Goal: Task Accomplishment & Management: Manage account settings

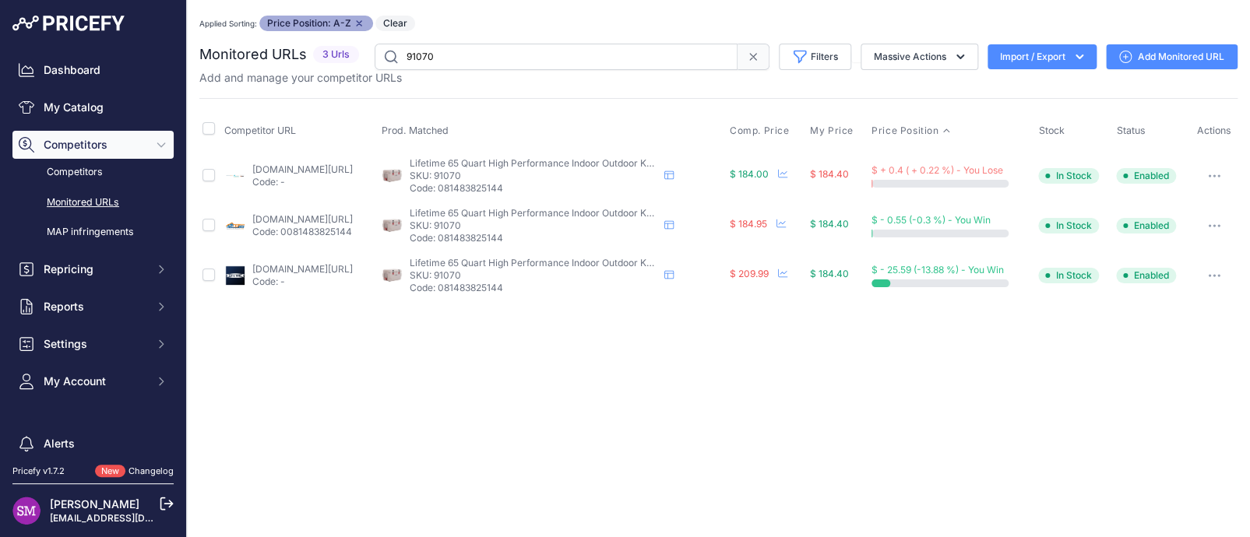
drag, startPoint x: 1090, startPoint y: 79, endPoint x: 1074, endPoint y: 57, distance: 27.9
click at [1074, 57] on icon "button" at bounding box center [1080, 57] width 16 height 16
click at [1040, 85] on span "Import" at bounding box center [1030, 89] width 29 height 12
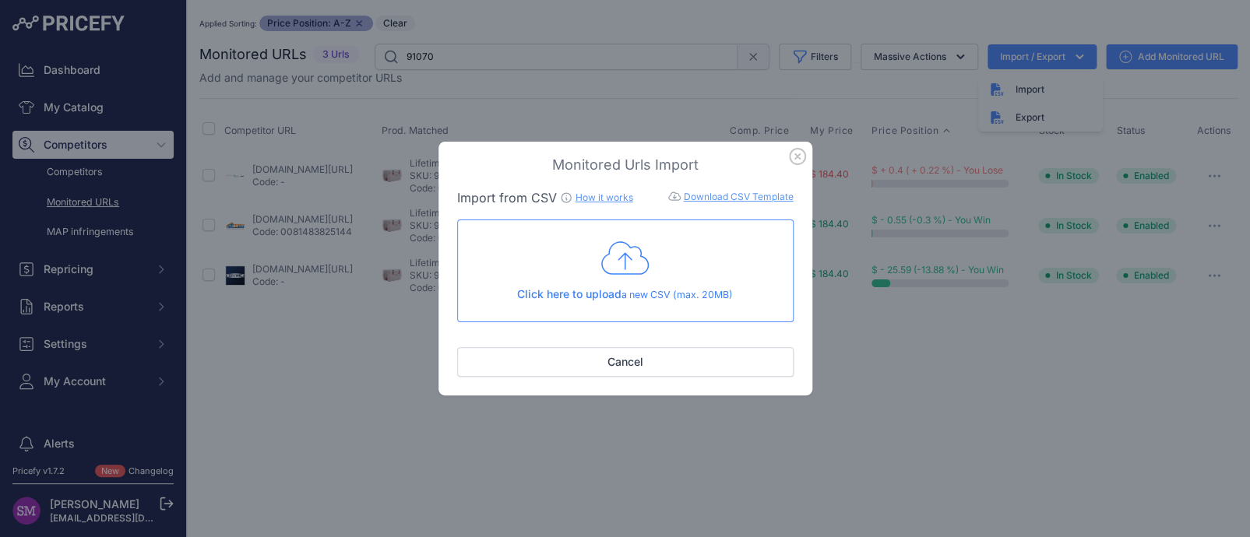
click at [600, 298] on span "Click here to upload" at bounding box center [569, 293] width 104 height 13
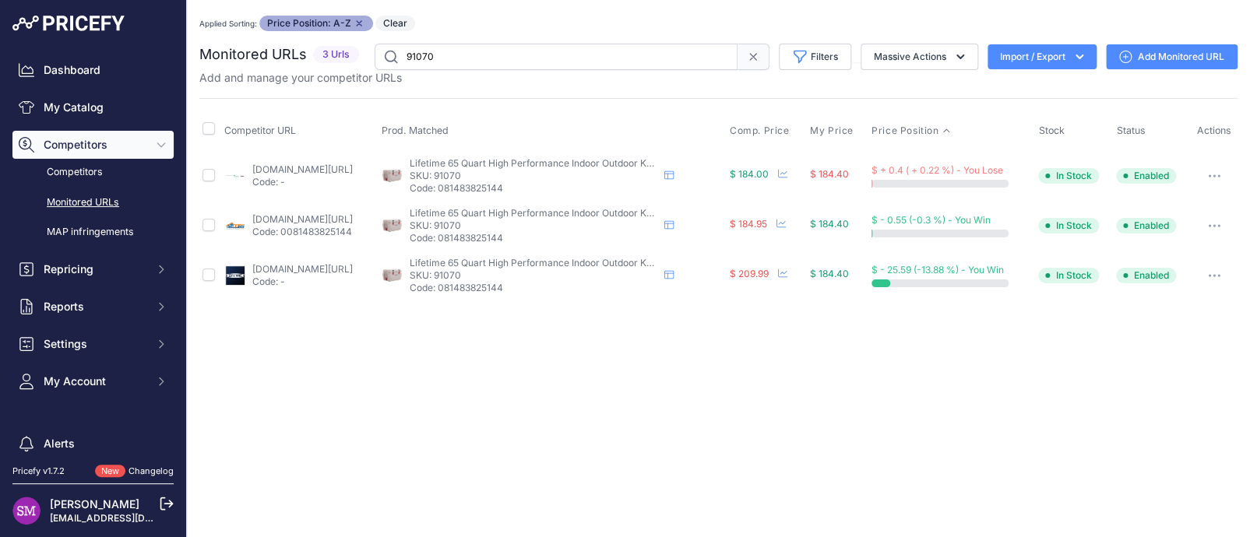
click at [100, 196] on link "Monitored URLs" at bounding box center [92, 202] width 161 height 27
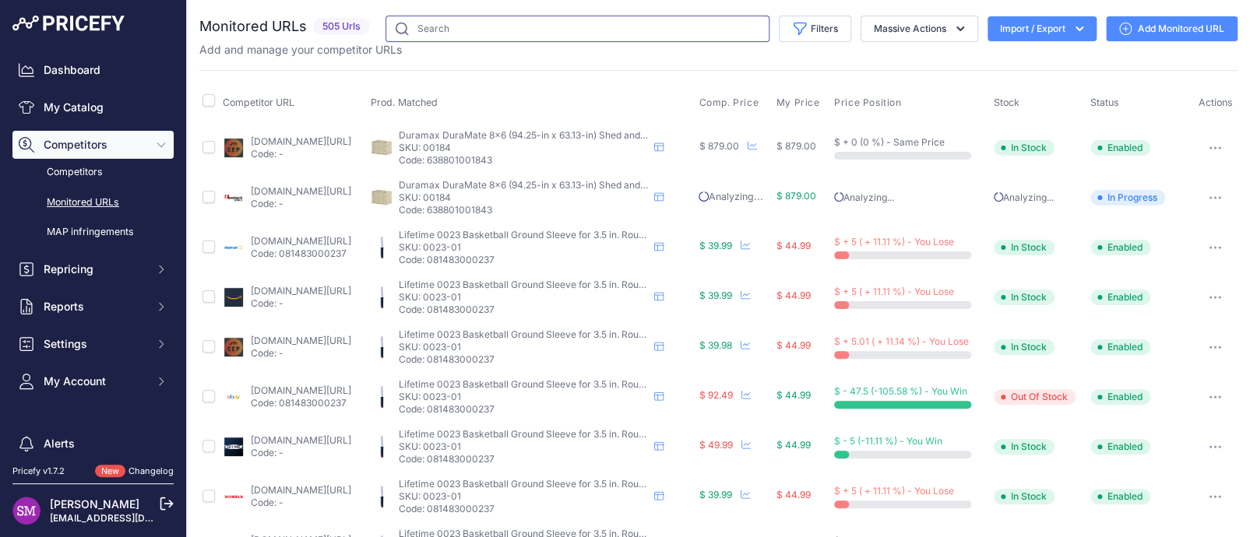
click at [452, 30] on input "text" at bounding box center [578, 29] width 384 height 26
type input "91070"
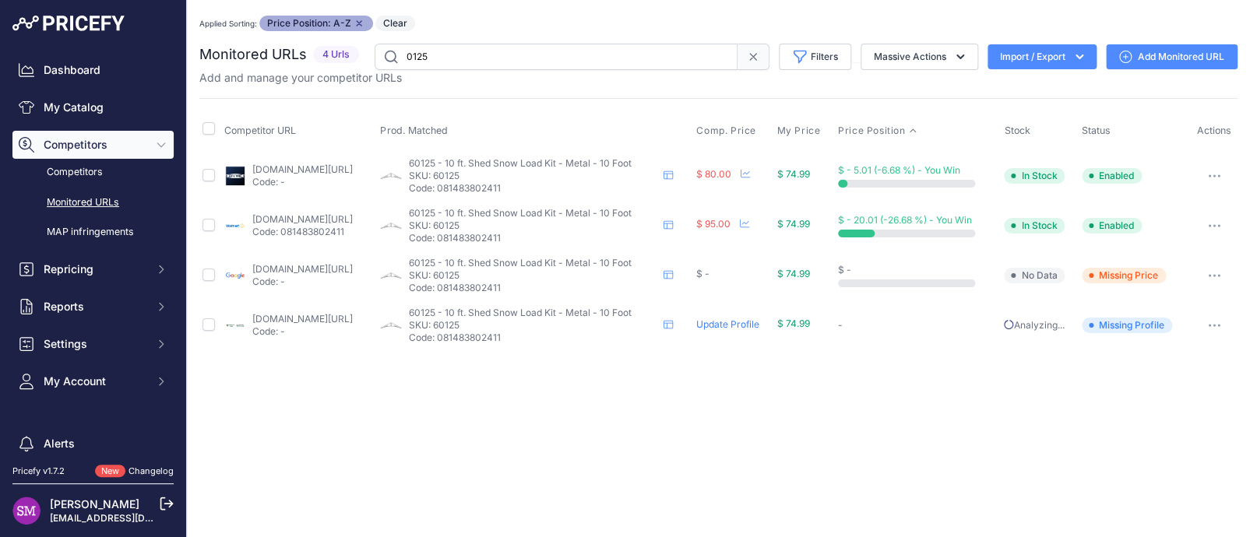
click at [1043, 55] on button "Import / Export" at bounding box center [1042, 56] width 109 height 25
click at [1025, 88] on span "Import" at bounding box center [1030, 89] width 29 height 12
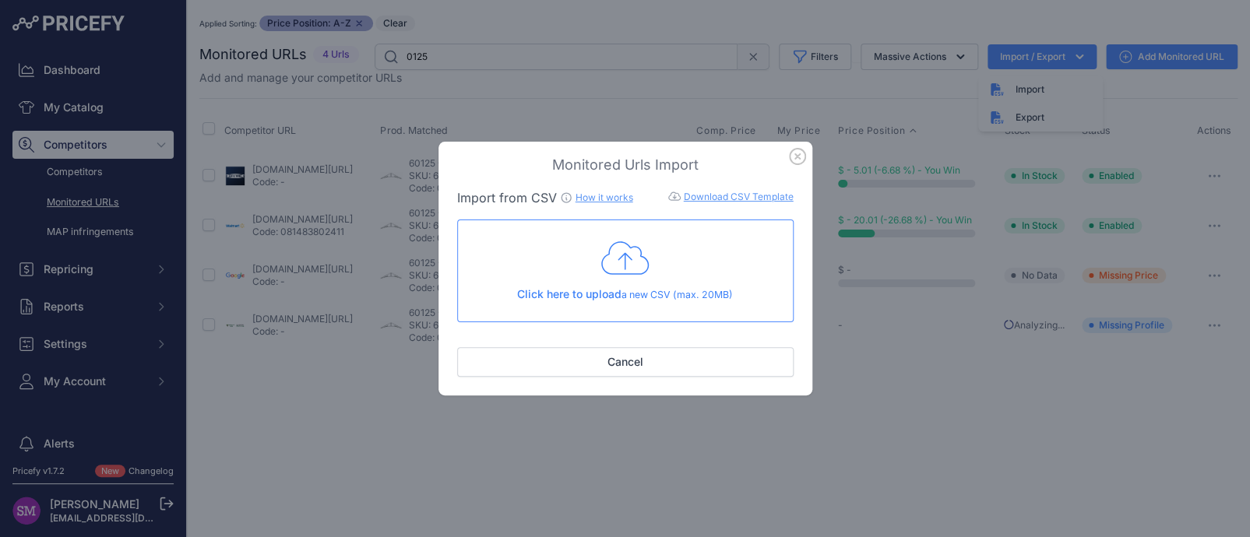
click at [621, 259] on icon at bounding box center [625, 258] width 48 height 39
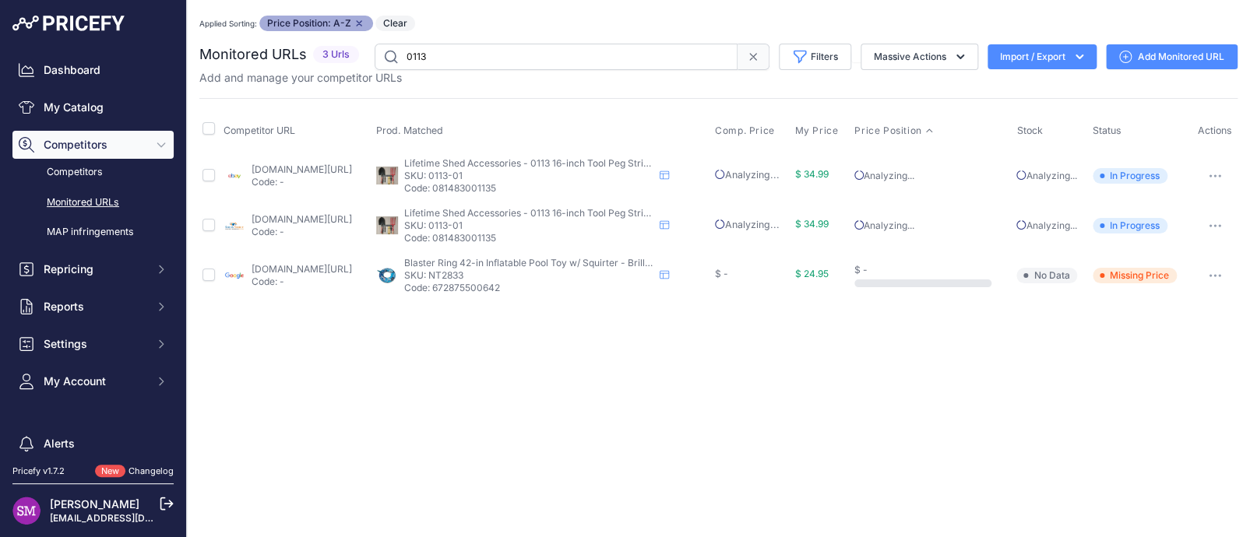
click at [1152, 58] on link "Add Monitored URL" at bounding box center [1172, 56] width 132 height 25
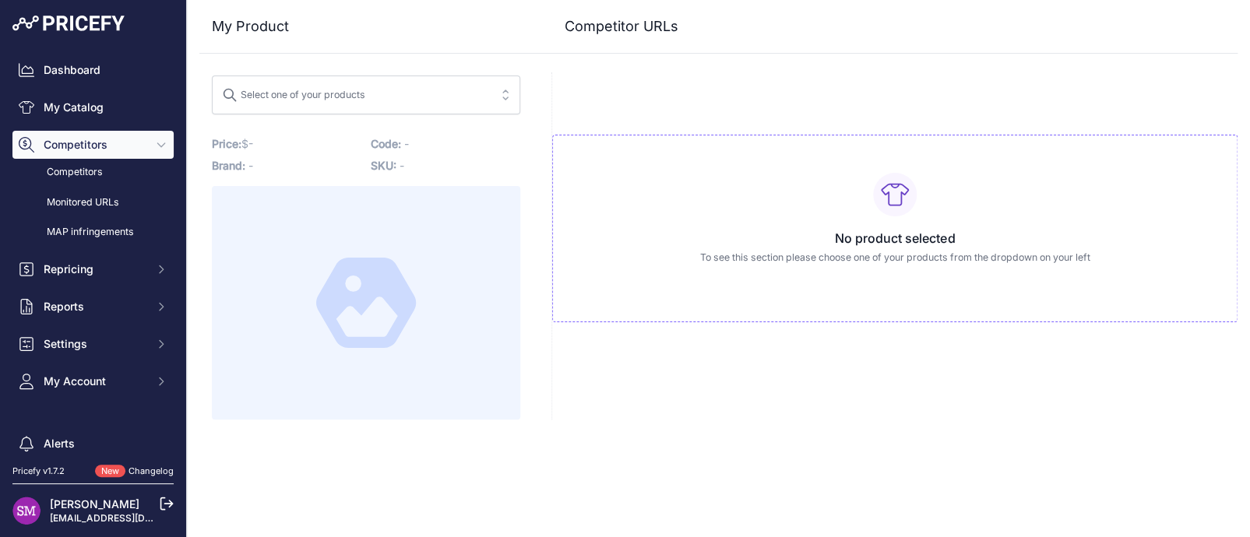
click at [409, 90] on span "Select one of your products" at bounding box center [355, 95] width 266 height 25
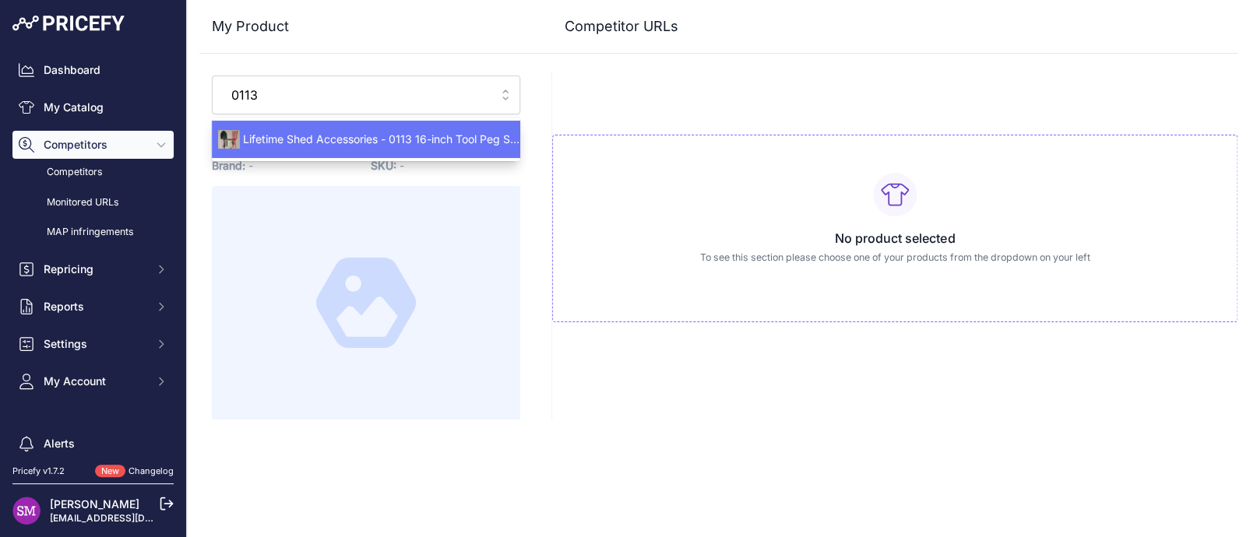
type input "0113"
click at [414, 137] on span "Lifetime Shed Accessories - 0113 16-inch Tool Peg Strips - 2 Pack - Brown - 16 …" at bounding box center [366, 140] width 308 height 16
type input "www.ebay.com/itm/186453396042?prirule_jdsnikfkfjsd=9996"
type input "www.shedsdirect.com/lifetime-accessories/321-lifetime-peg-strips-0113.html?prir…"
type input "www.ebay.com/itm/186453396042?prirule_jdsnikfkfjsd=9996"
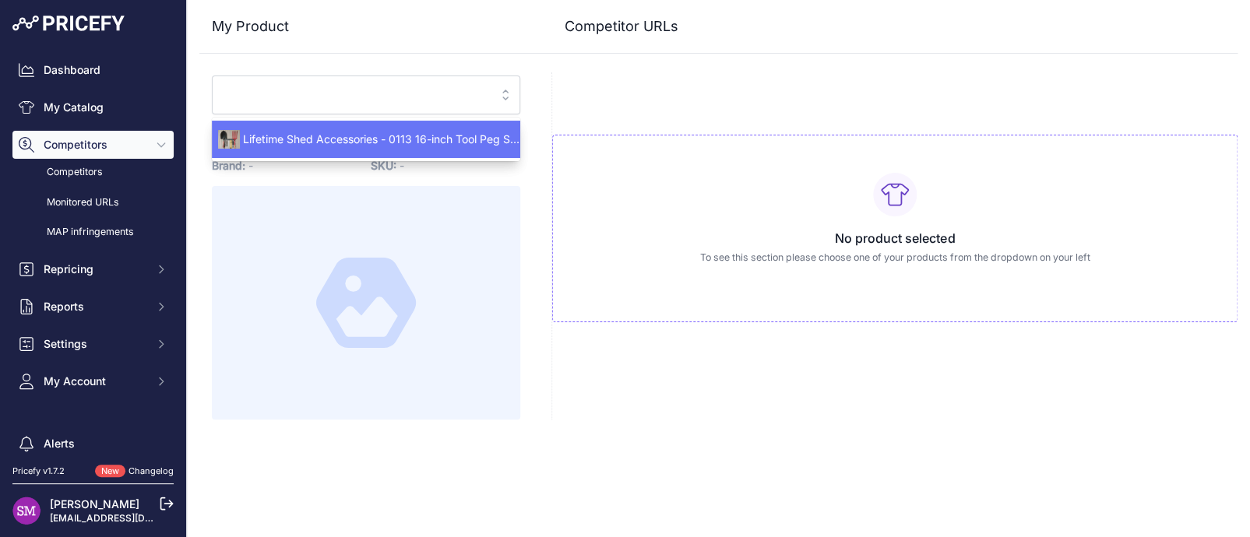
type input "www.shedsdirect.com/lifetime-accessories/321-lifetime-peg-strips-0113.html?prir…"
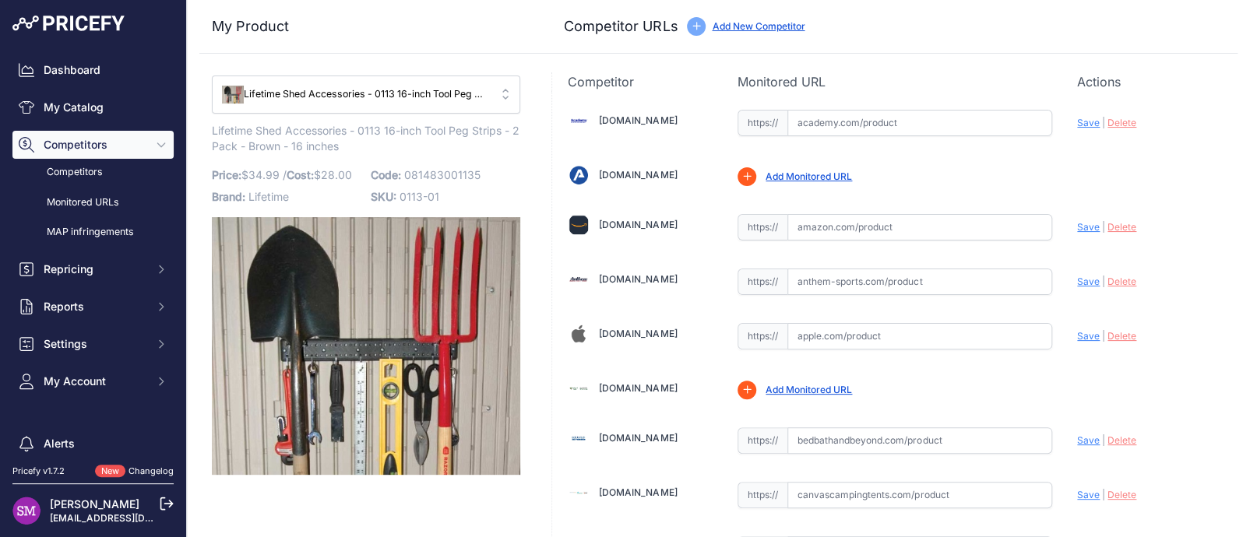
click at [1114, 336] on span "Delete" at bounding box center [1121, 336] width 29 height 12
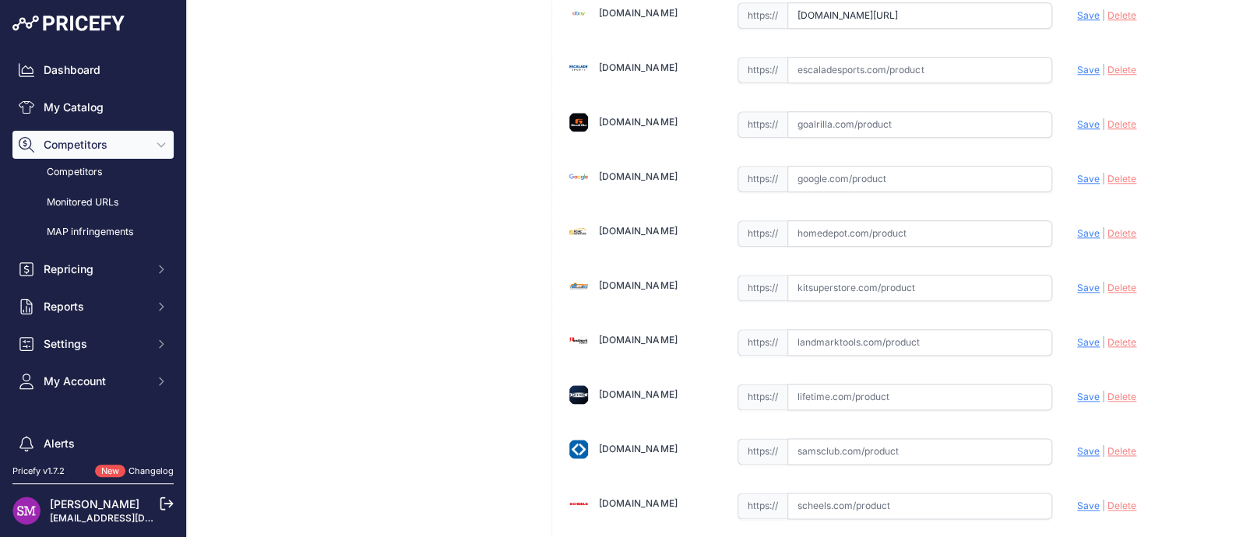
scroll to position [701, 0]
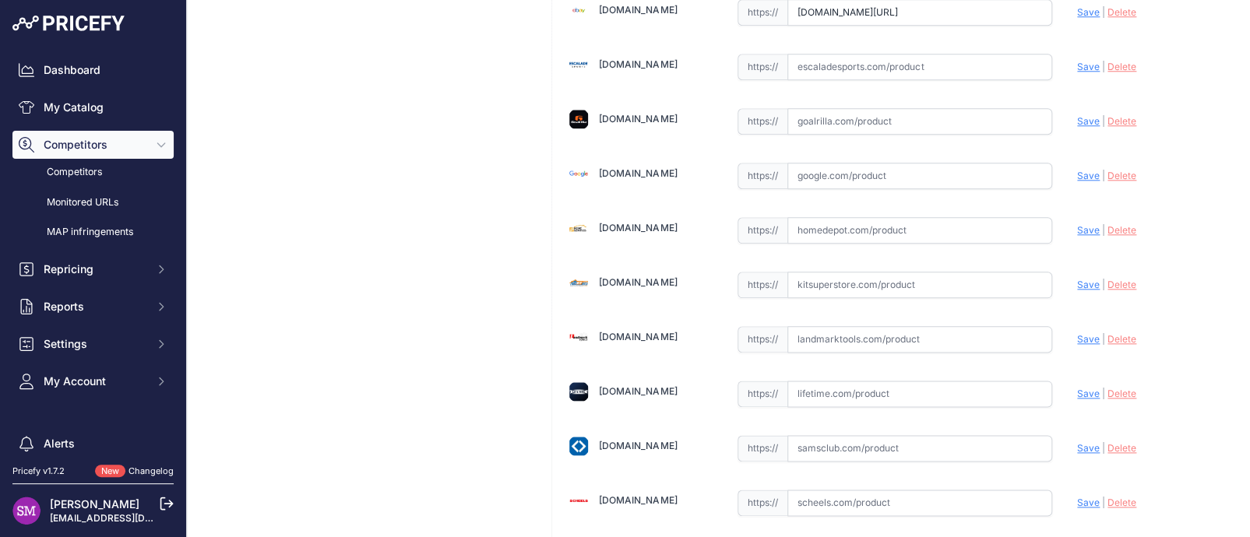
click at [837, 286] on input "text" at bounding box center [919, 285] width 265 height 26
drag, startPoint x: 871, startPoint y: 287, endPoint x: 1076, endPoint y: 288, distance: 204.8
click at [1077, 283] on span "Save" at bounding box center [1088, 285] width 23 height 12
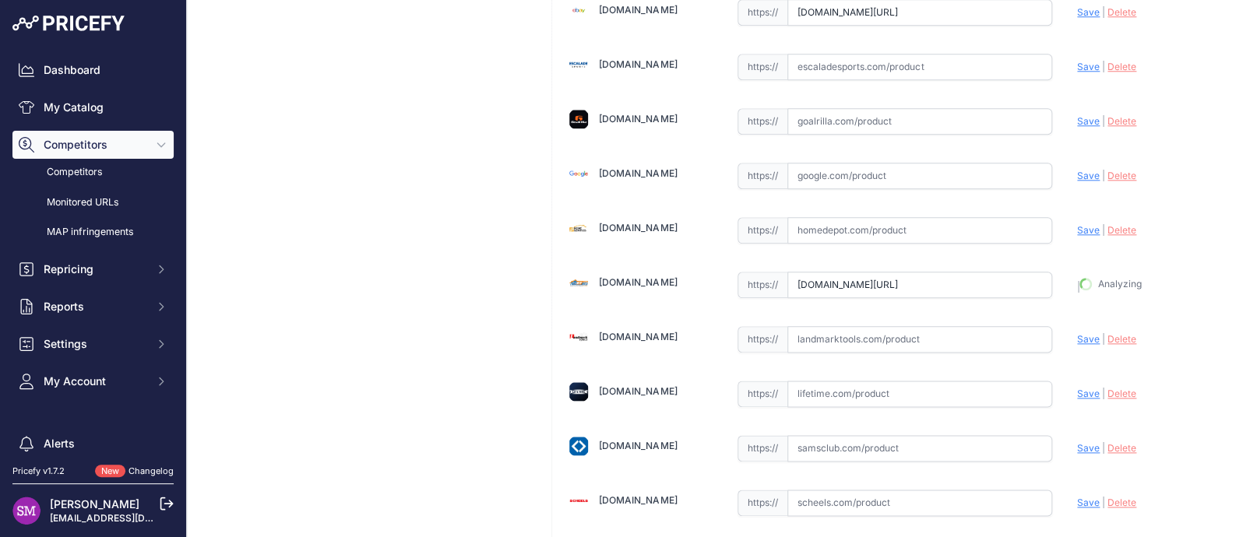
type input "https://www.kitsuperstore.com/shed-accessories/256-lifetime-16-in-accessory-peg…"
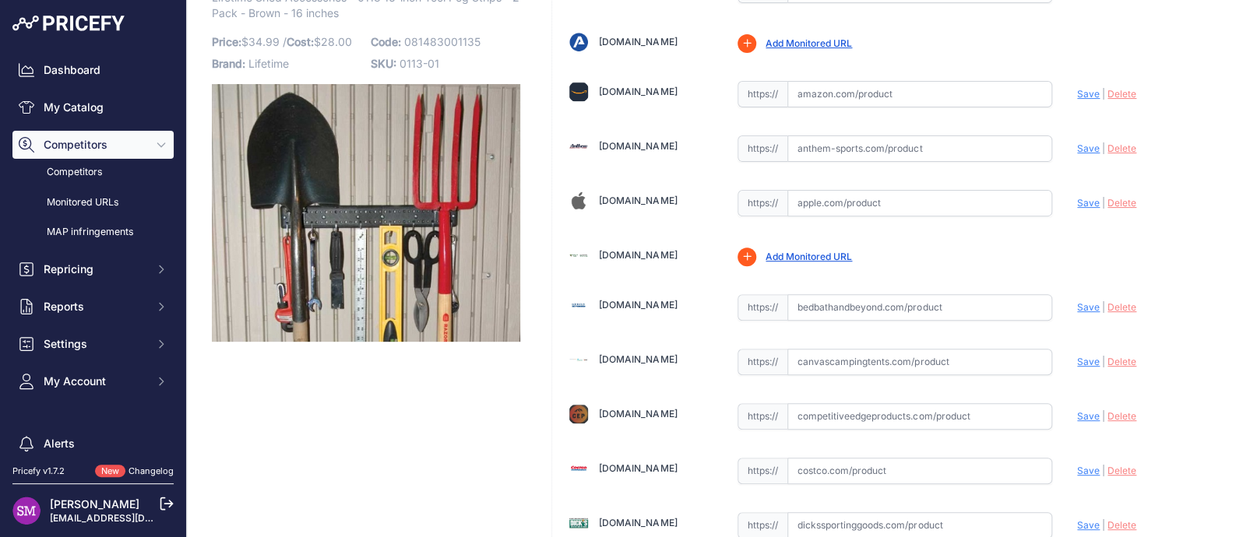
scroll to position [156, 0]
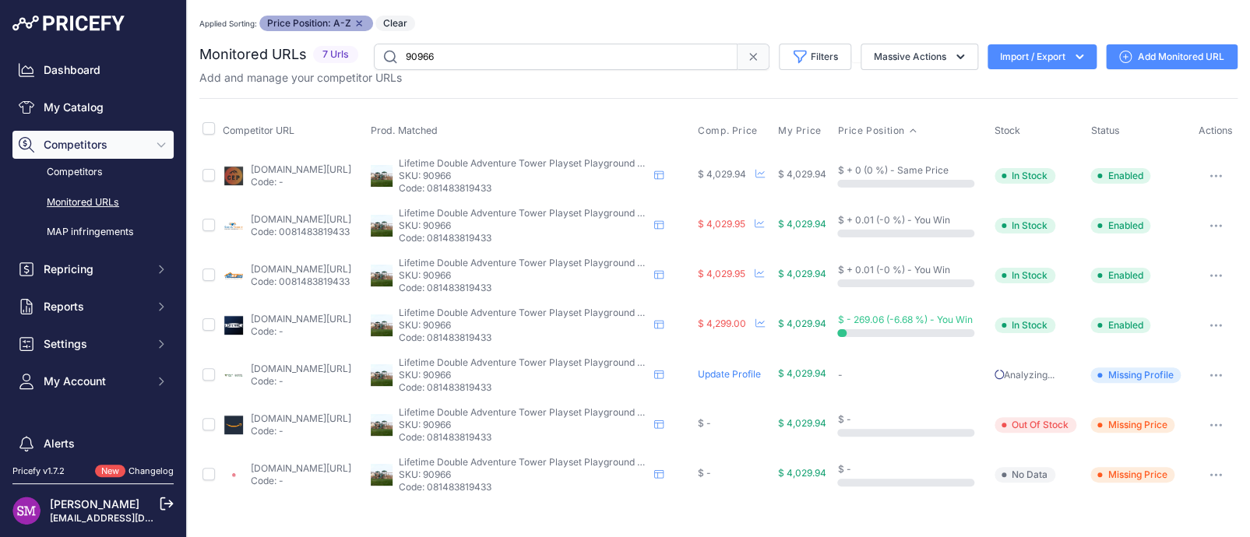
click at [1210, 427] on button "button" at bounding box center [1215, 425] width 31 height 22
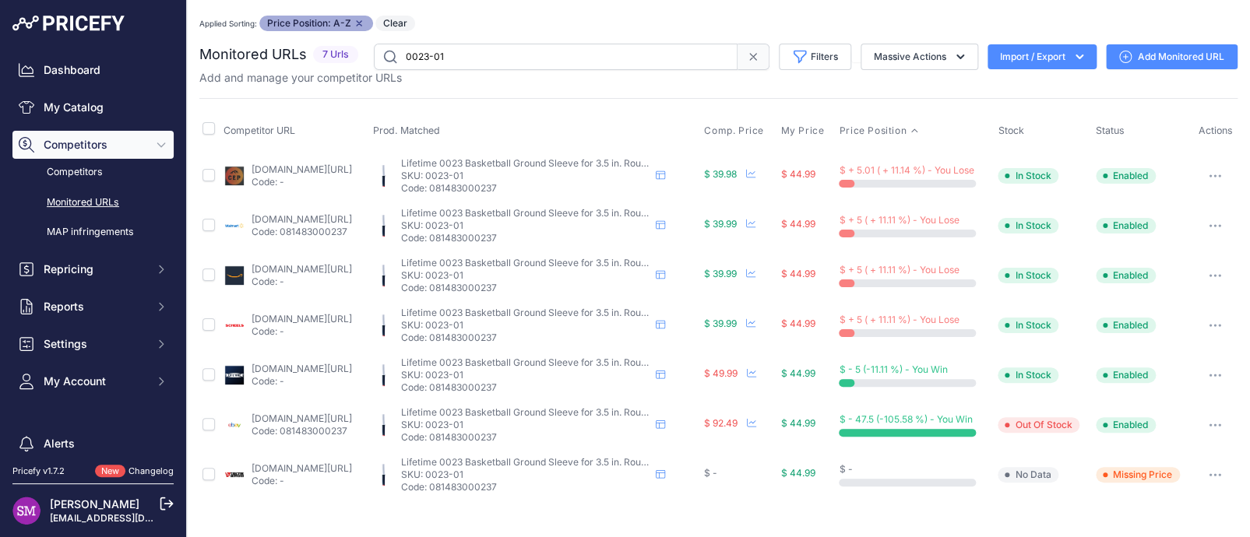
click at [336, 266] on link "amazon.com/lifetime-0023-basketball-ground-existing/dp/b0007xdb7y?prirule_jdsni…" at bounding box center [302, 269] width 100 height 12
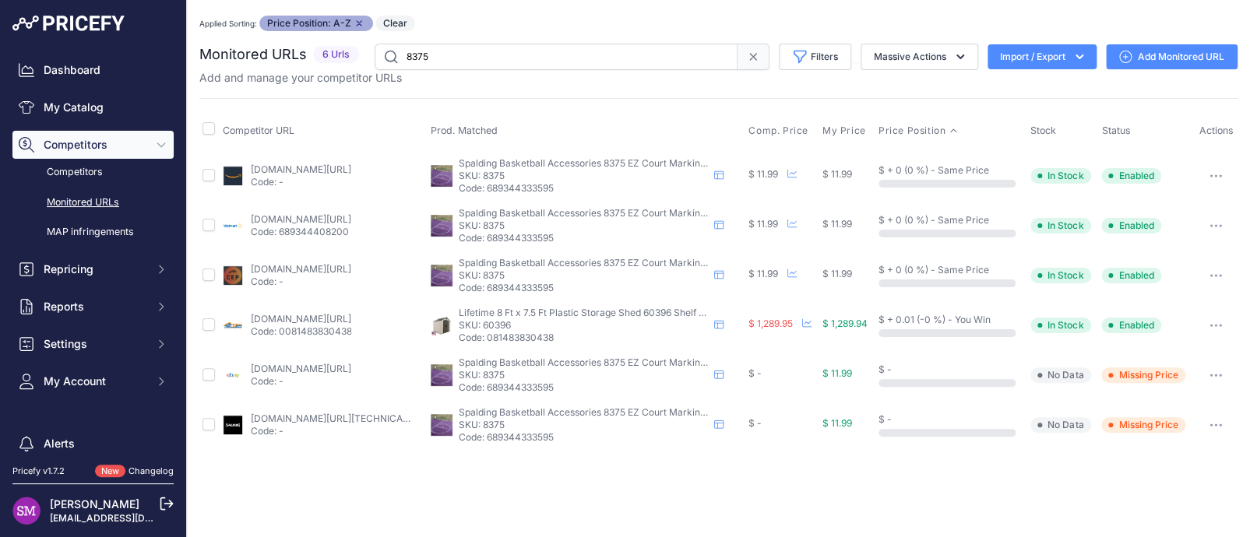
click at [455, 56] on input "8375" at bounding box center [556, 57] width 363 height 26
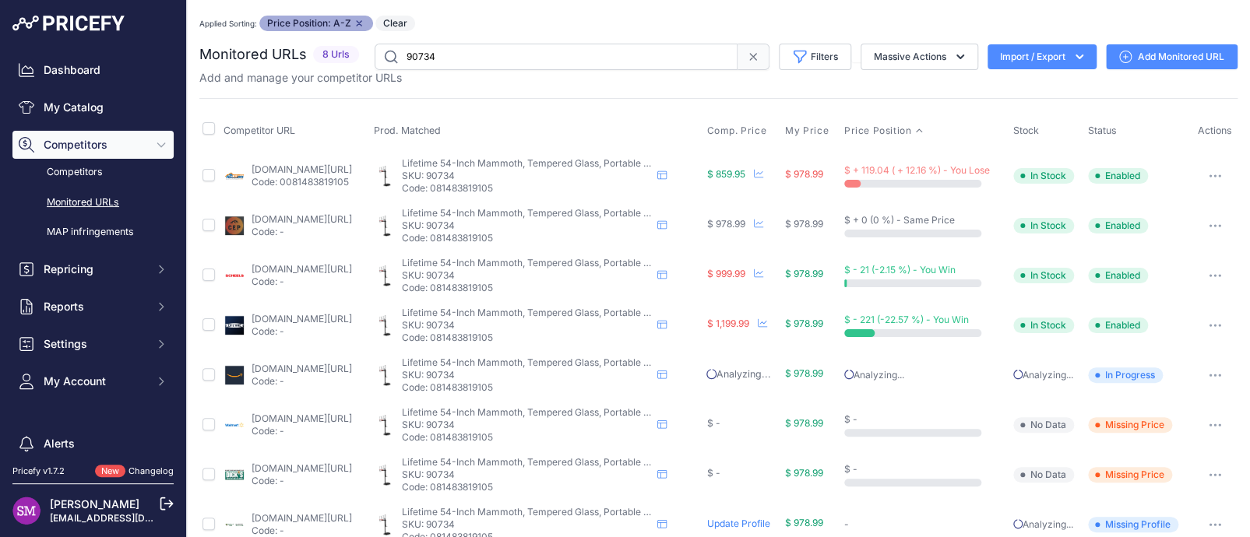
scroll to position [26, 0]
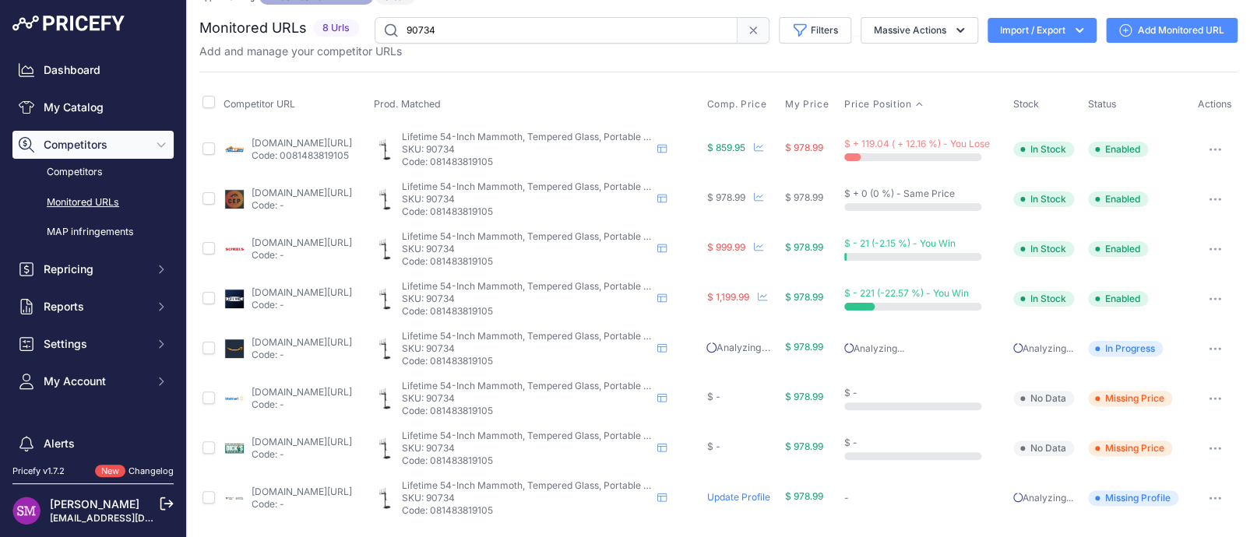
click at [1206, 494] on button "button" at bounding box center [1214, 499] width 31 height 22
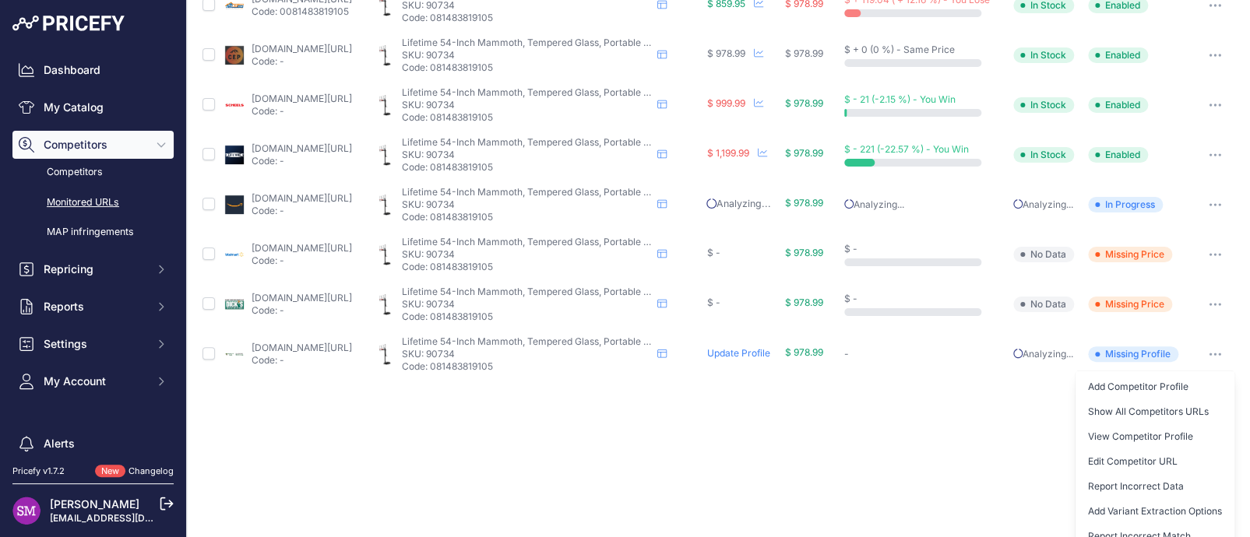
scroll to position [209, 0]
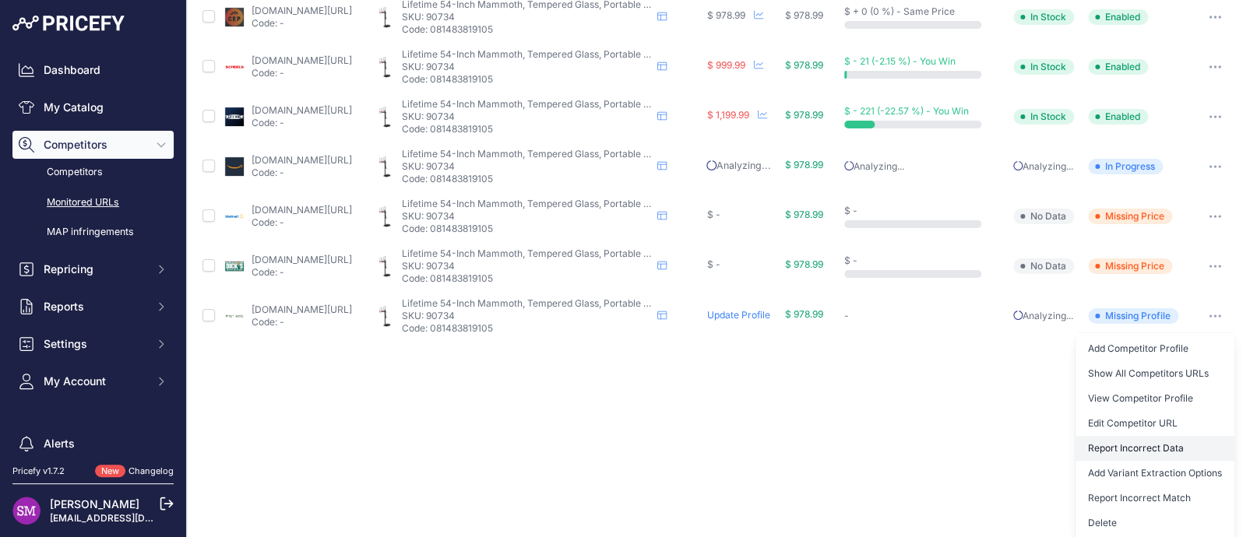
click at [1173, 440] on button "Report Incorrect Data" at bounding box center [1155, 448] width 159 height 25
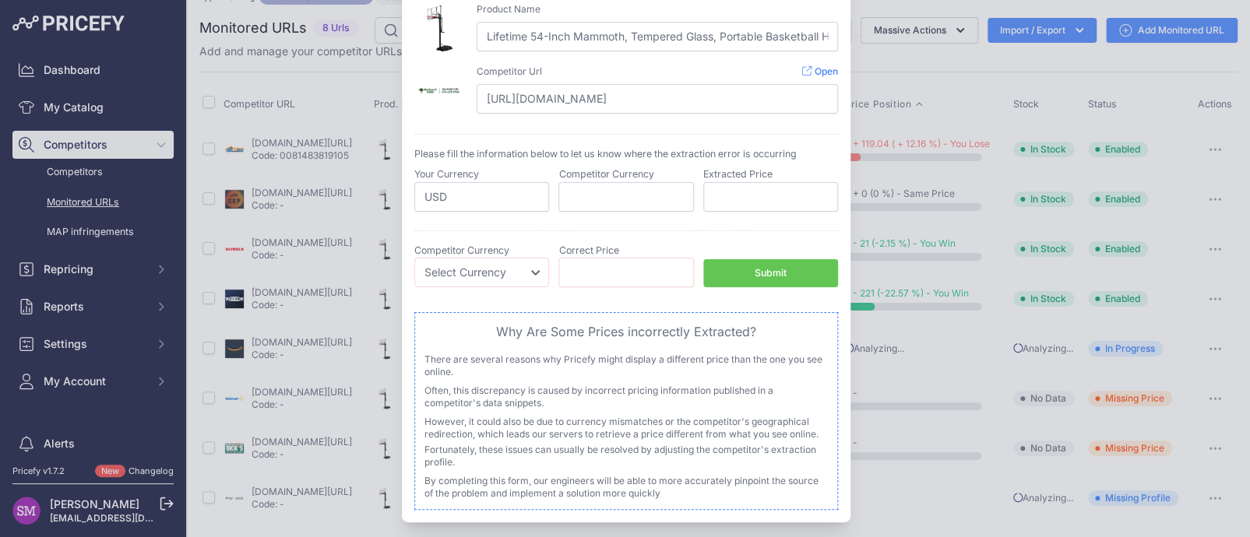
scroll to position [154, 0]
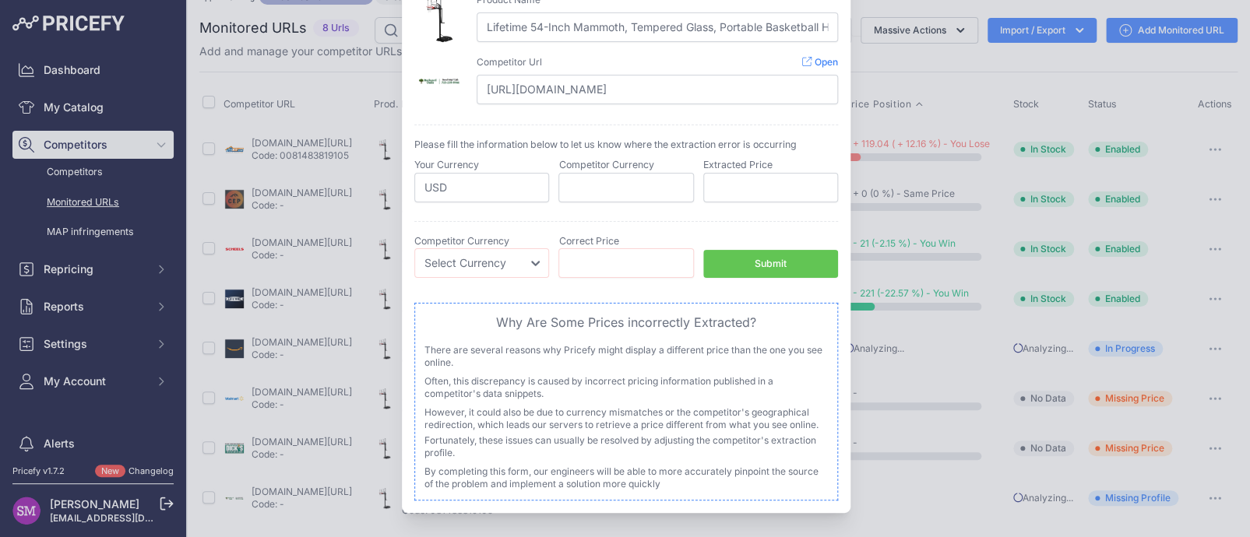
click at [924, 70] on div at bounding box center [625, 268] width 1250 height 537
click at [338, 78] on div at bounding box center [625, 268] width 1250 height 537
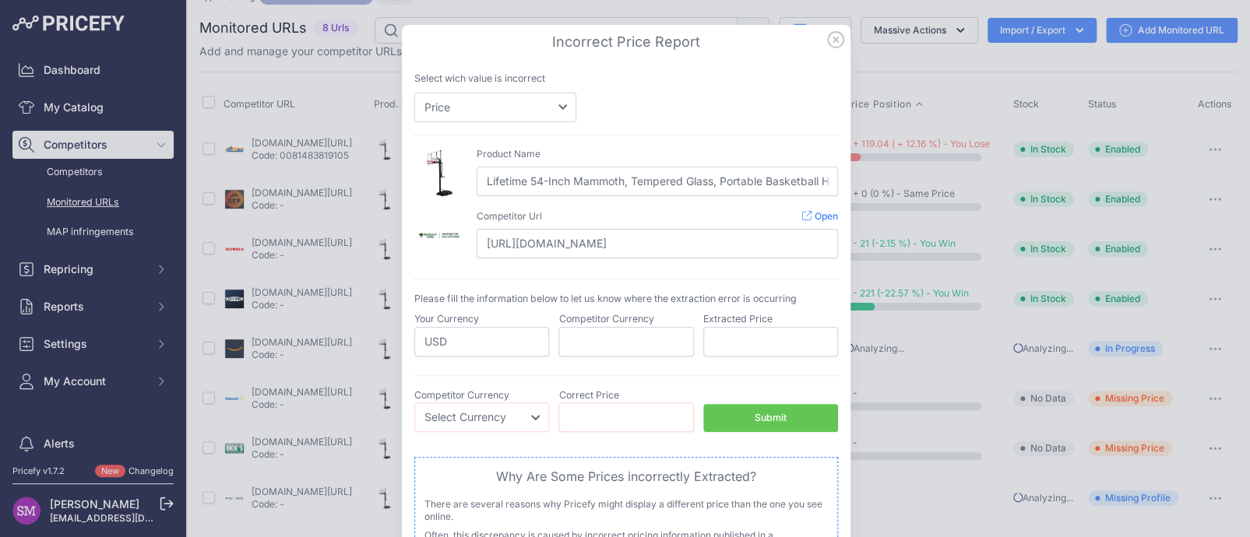
click at [829, 43] on icon at bounding box center [835, 39] width 17 height 17
